Goal: Find specific fact: Find specific fact

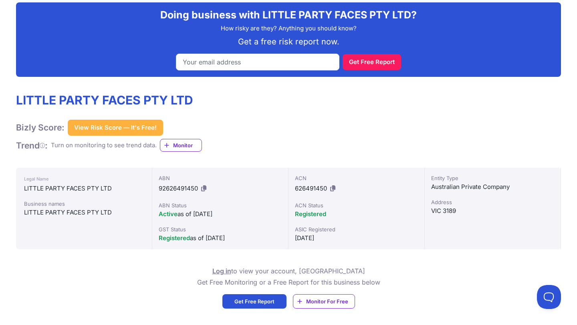
scroll to position [118, 0]
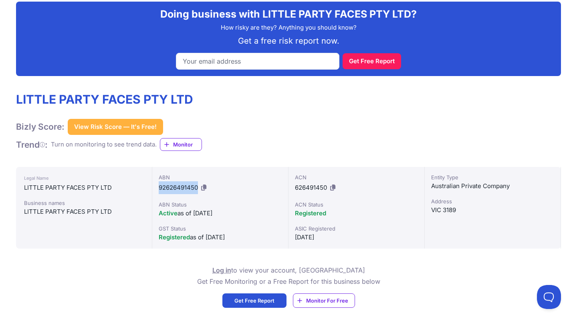
drag, startPoint x: 159, startPoint y: 188, endPoint x: 198, endPoint y: 188, distance: 39.6
click at [198, 188] on div "ABN 92626491450" at bounding box center [220, 183] width 123 height 21
copy span "92626491450"
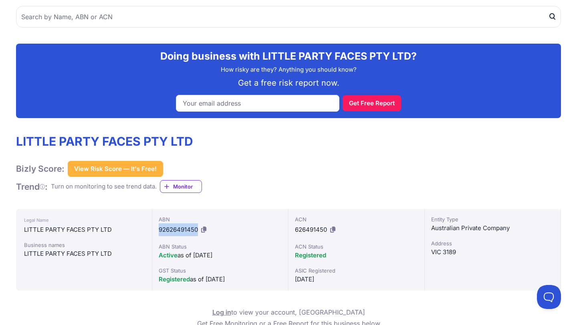
drag, startPoint x: 159, startPoint y: 229, endPoint x: 197, endPoint y: 233, distance: 38.2
click at [197, 233] on span "92626491450" at bounding box center [178, 230] width 39 height 8
copy span "92626491450"
